Goal: Navigation & Orientation: Find specific page/section

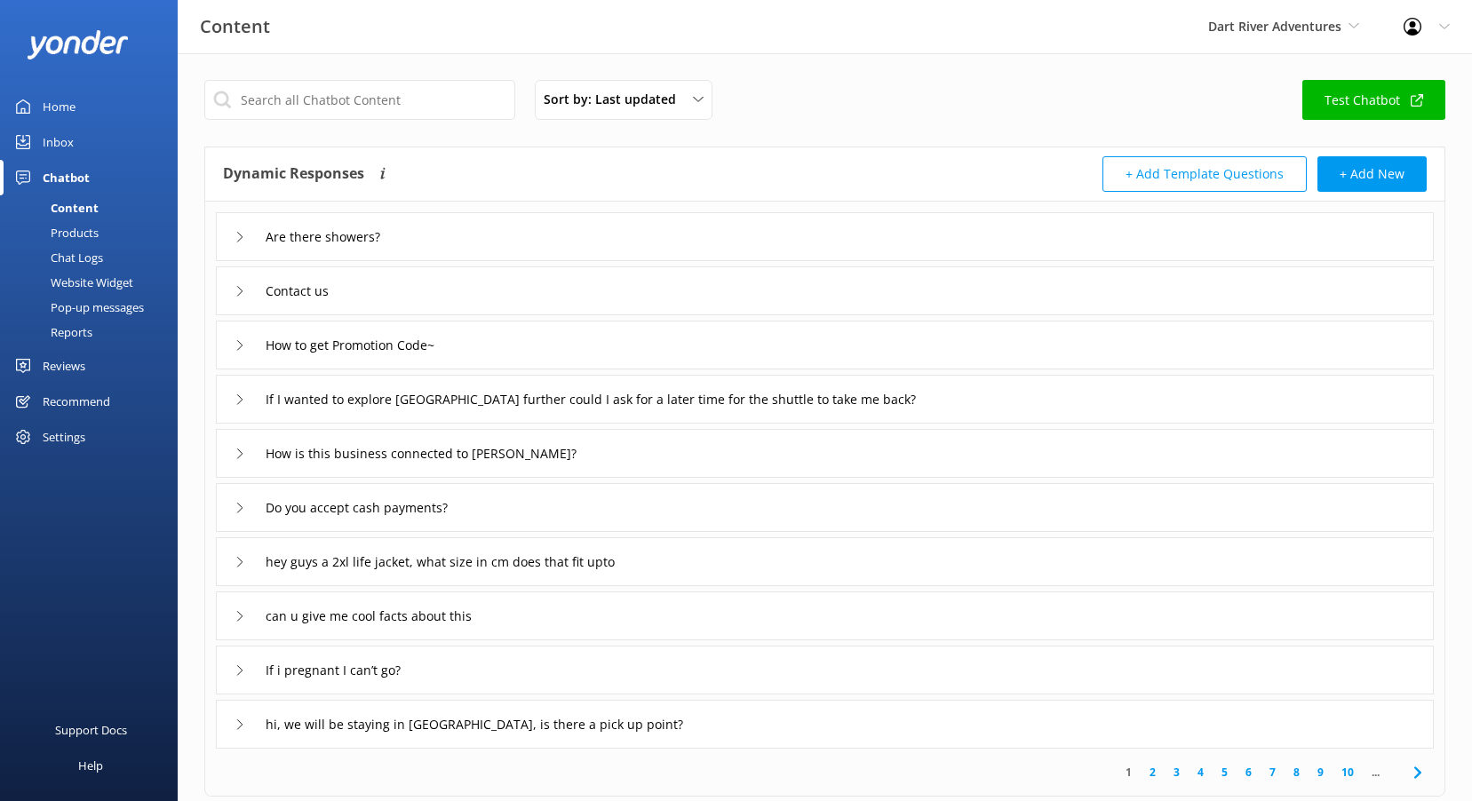
click at [55, 101] on div "Home" at bounding box center [59, 107] width 33 height 36
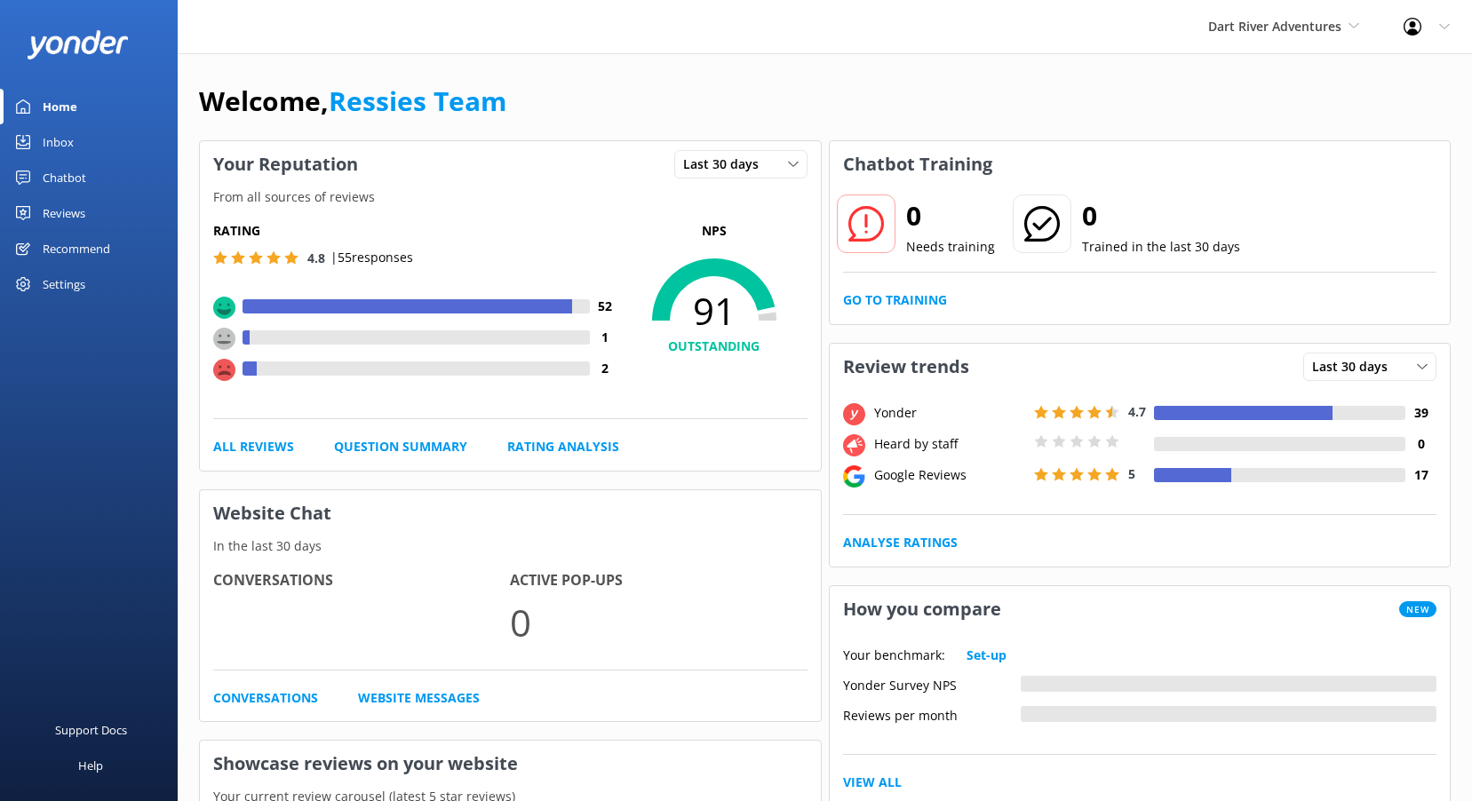
click at [56, 202] on div "Reviews" at bounding box center [64, 213] width 43 height 36
